Goal: Register for event/course

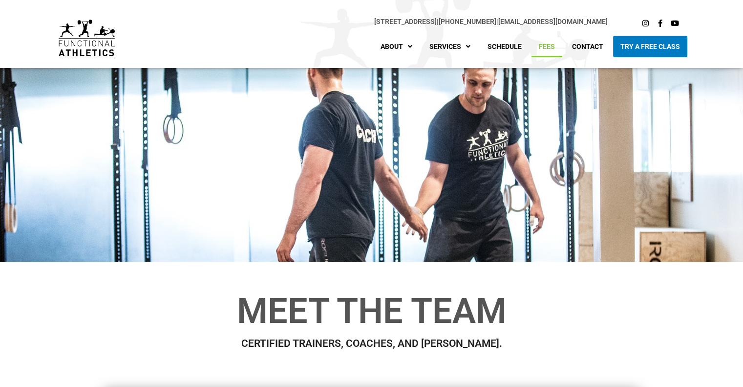
click at [539, 44] on link "Fees" at bounding box center [547, 47] width 31 height 22
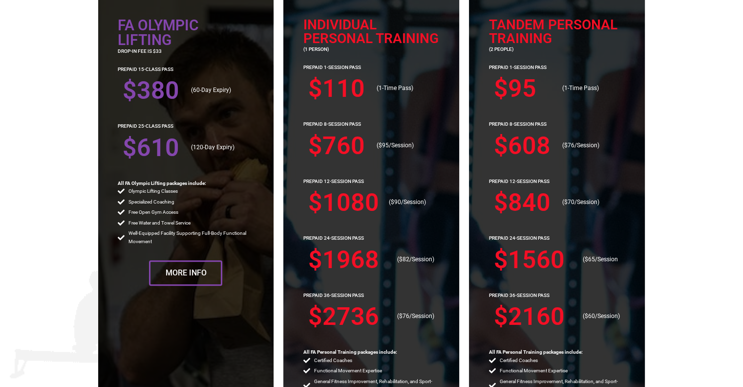
scroll to position [929, 0]
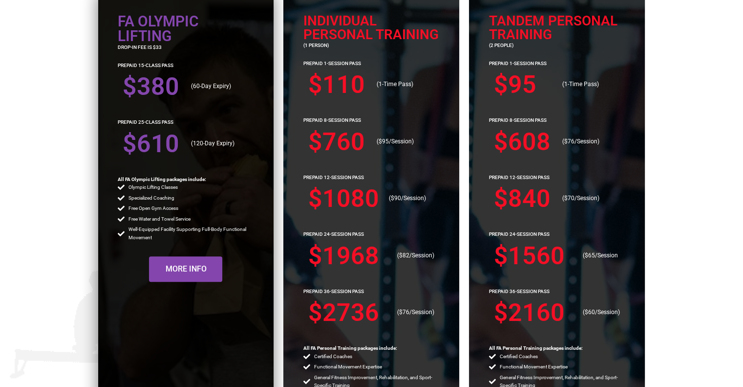
click at [177, 268] on span "More Info" at bounding box center [185, 269] width 41 height 8
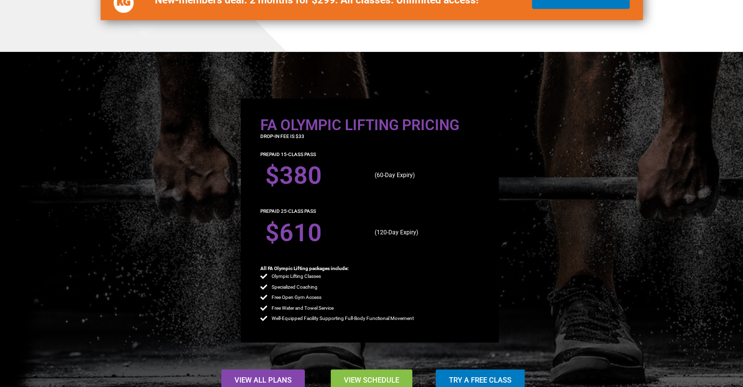
scroll to position [391, 0]
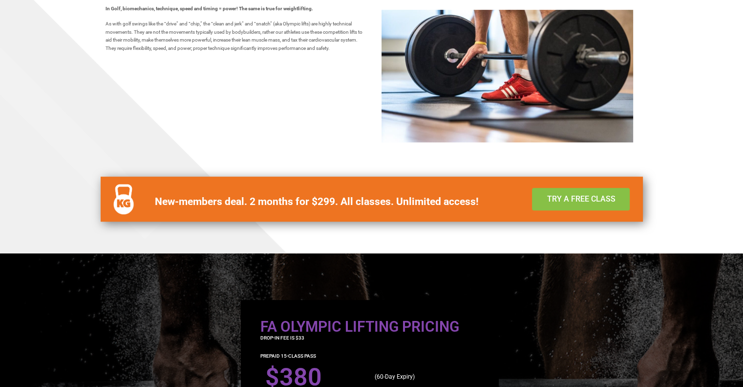
click at [592, 191] on link "Try a Free Class" at bounding box center [581, 199] width 98 height 22
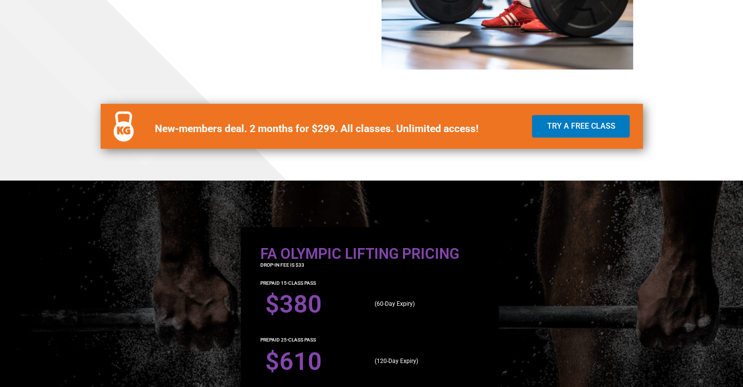
scroll to position [537, 0]
